Goal: Information Seeking & Learning: Find specific page/section

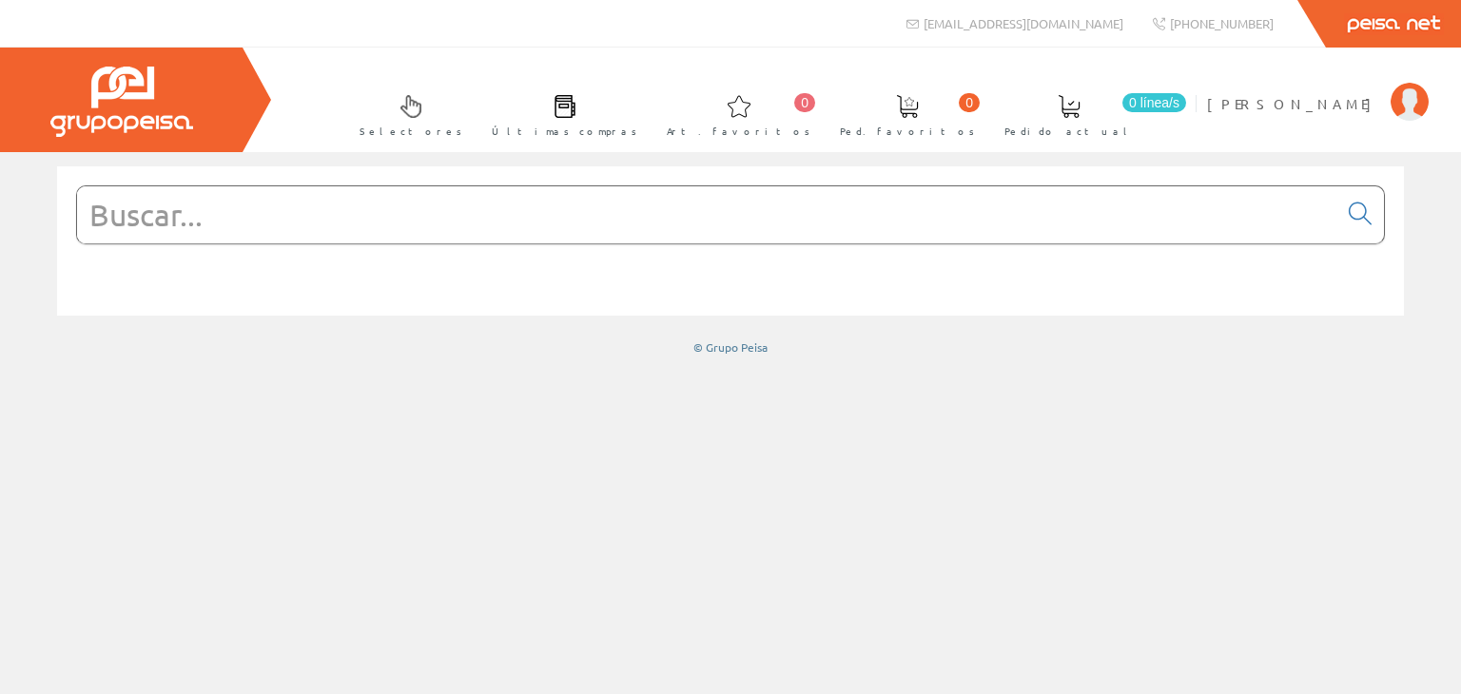
click at [266, 217] on input "text" at bounding box center [707, 214] width 1260 height 57
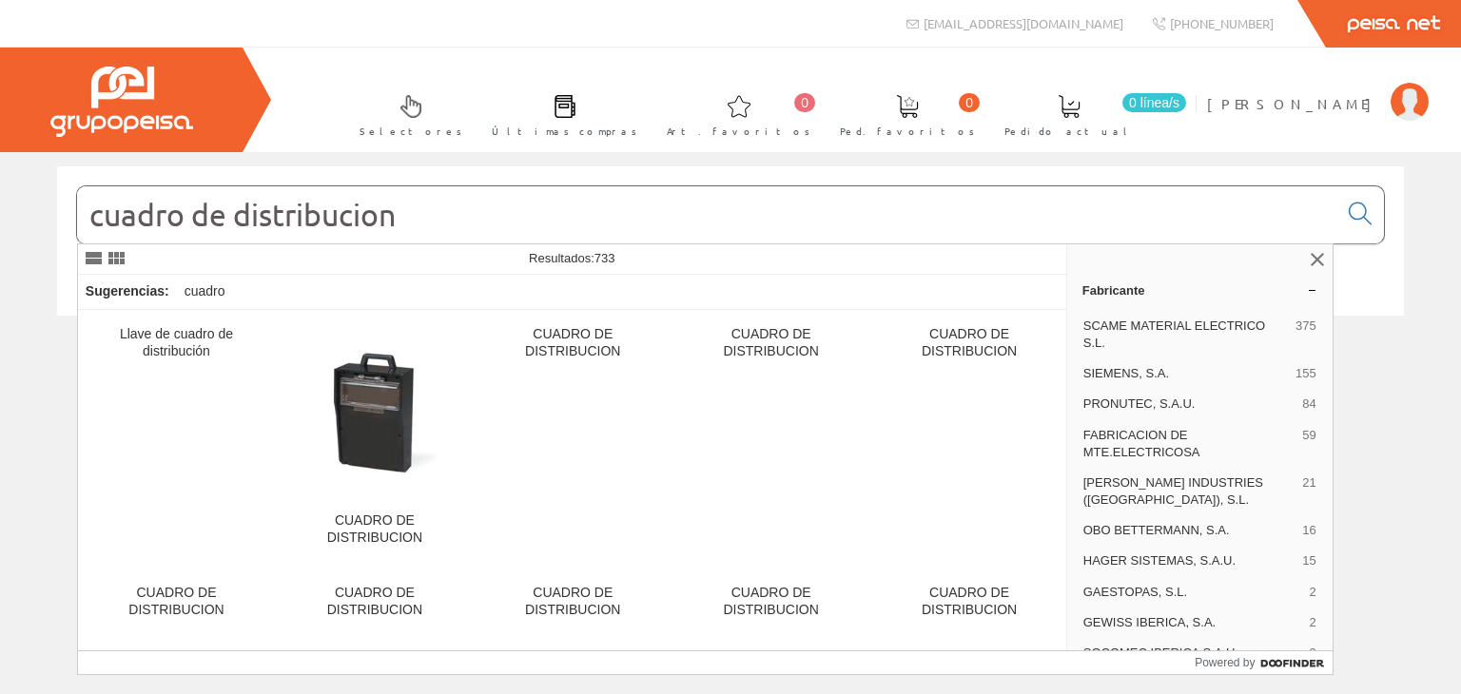
type input "cuadro de distribucion"
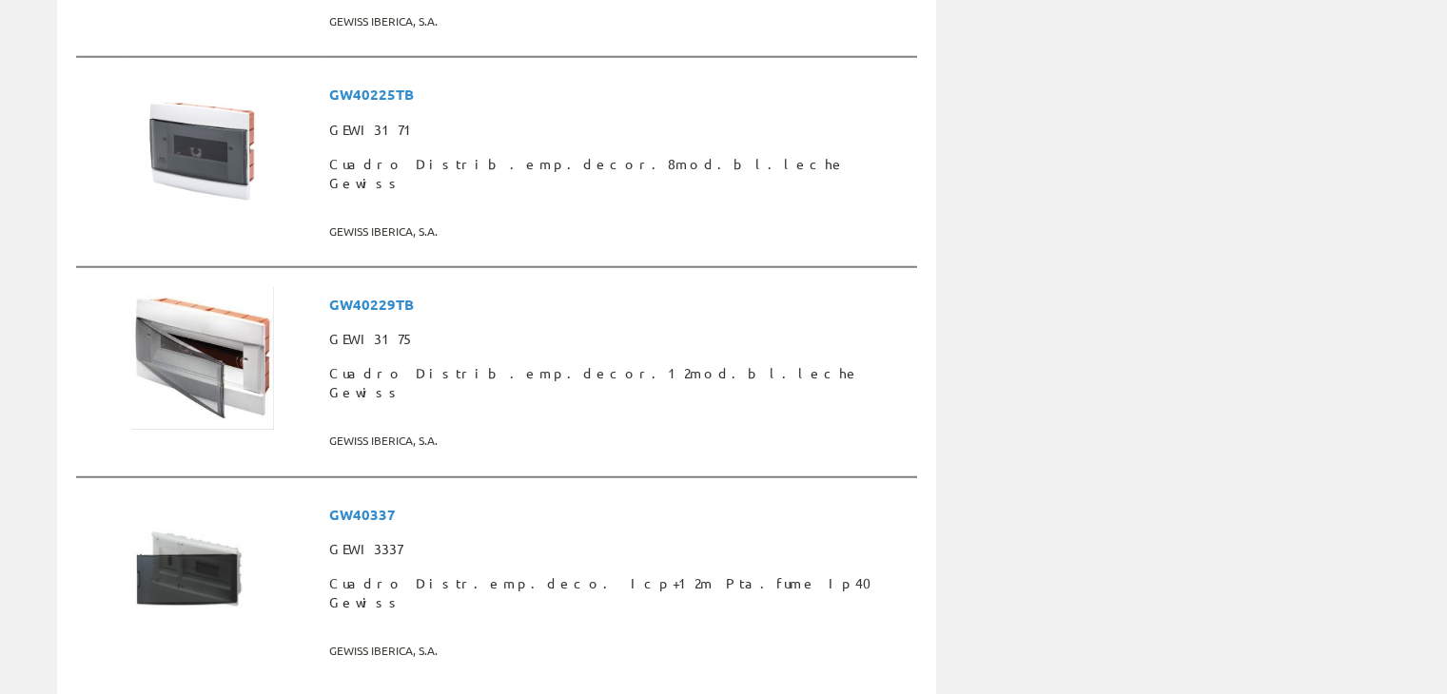
scroll to position [5077, 0]
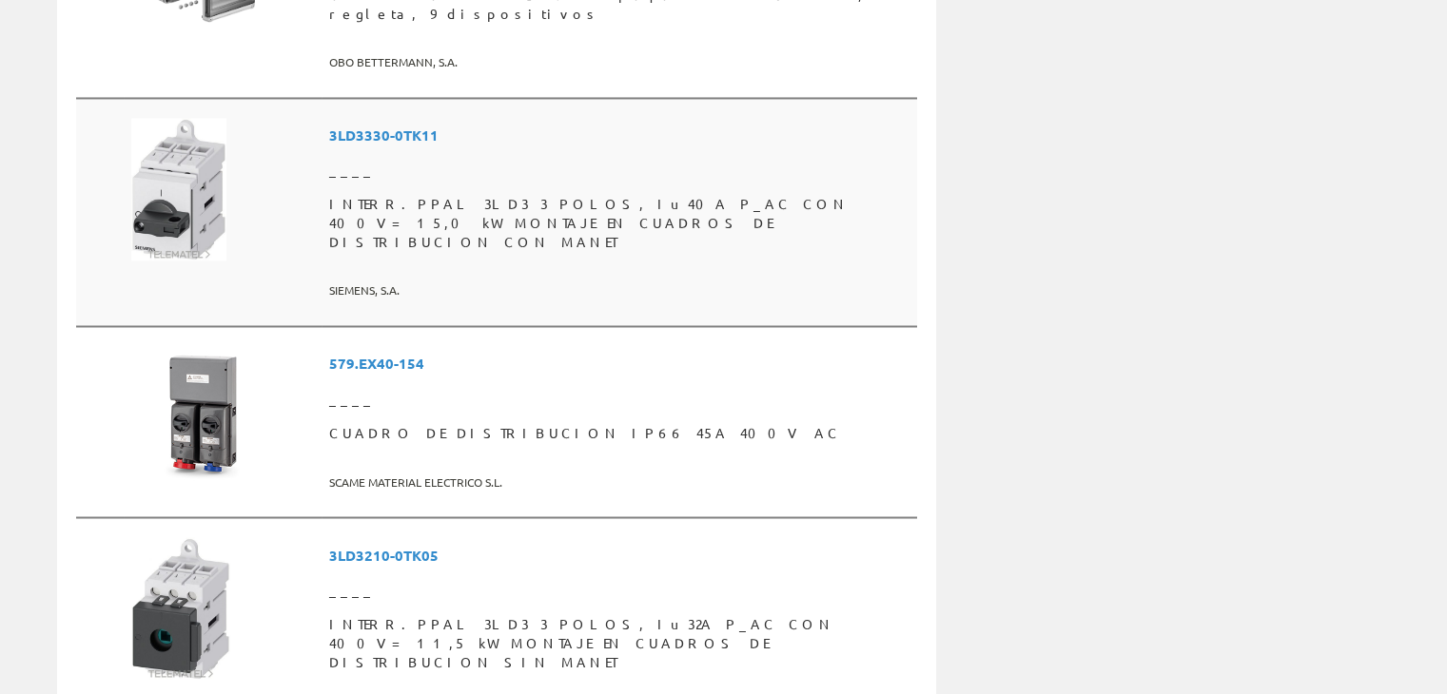
scroll to position [3139, 0]
